Goal: Task Accomplishment & Management: Use online tool/utility

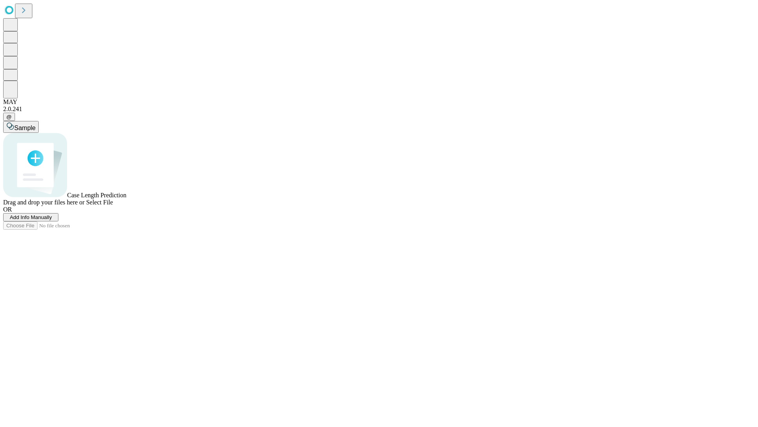
click at [52, 220] on span "Add Info Manually" at bounding box center [31, 217] width 42 height 6
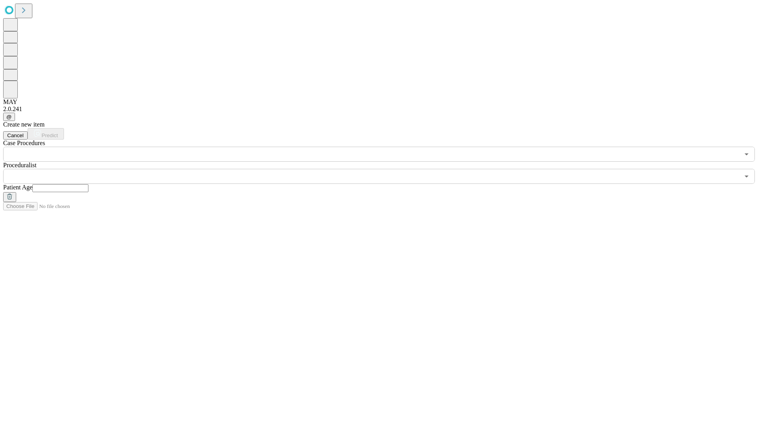
click at [88, 184] on input "text" at bounding box center [60, 188] width 56 height 8
type input "**"
click at [385, 169] on input "text" at bounding box center [371, 176] width 737 height 15
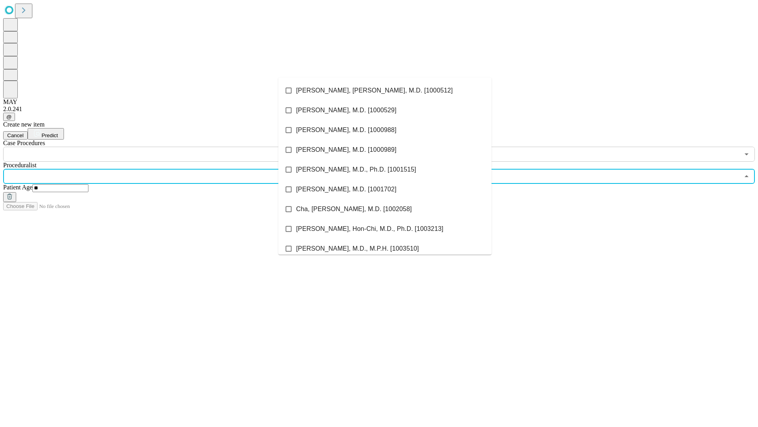
click at [385, 90] on li "[PERSON_NAME], [PERSON_NAME], M.D. [1000512]" at bounding box center [385, 91] width 213 height 20
click at [166, 147] on input "text" at bounding box center [371, 154] width 737 height 15
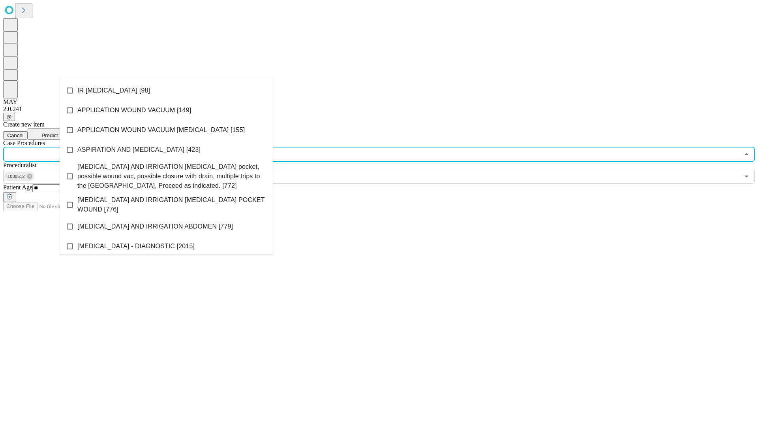
click at [166, 90] on li "IR [MEDICAL_DATA] [98]" at bounding box center [166, 91] width 213 height 20
